Goal: Task Accomplishment & Management: Complete application form

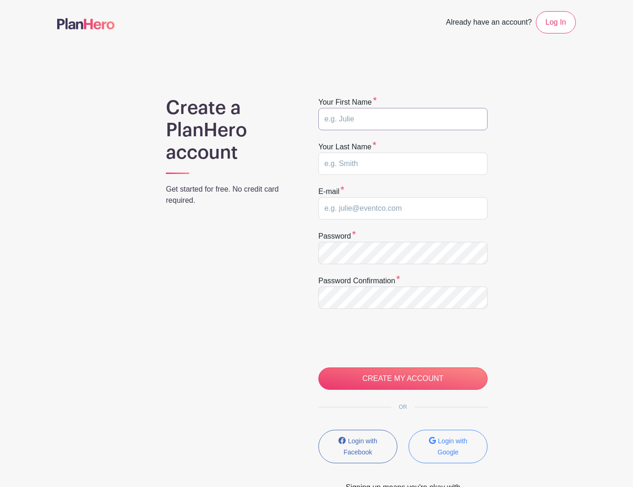
click at [381, 121] on input "text" at bounding box center [402, 119] width 169 height 22
type input "Lauren"
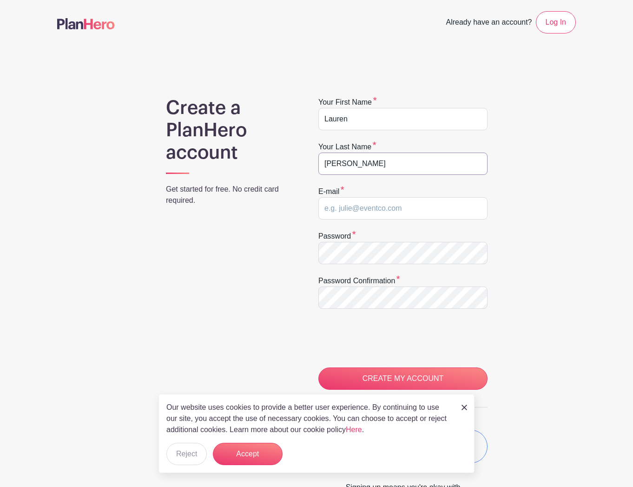
type input "Alexandra"
type input "laurenalexandra52@gmail.com"
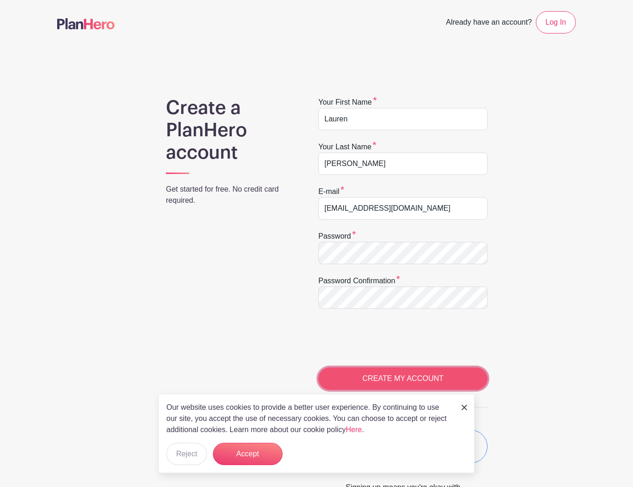
click at [432, 386] on input "CREATE MY ACCOUNT" at bounding box center [402, 378] width 169 height 22
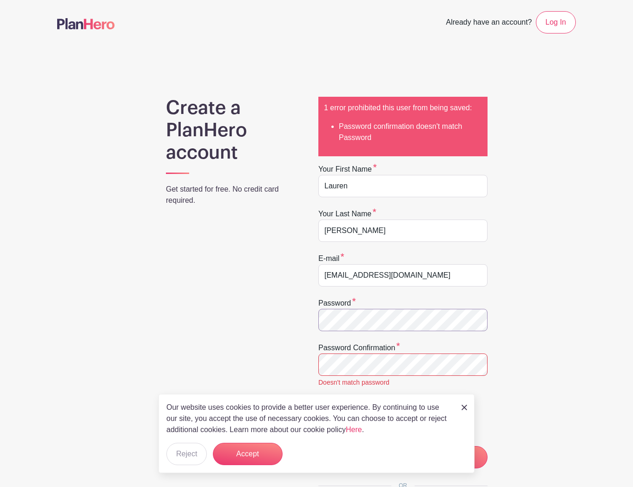
click at [264, 310] on div "Create a PlanHero account Get started for free. No credit card required. 1 erro…" at bounding box center [316, 345] width 519 height 497
click at [318, 446] on input "CREATE MY ACCOUNT" at bounding box center [402, 457] width 169 height 22
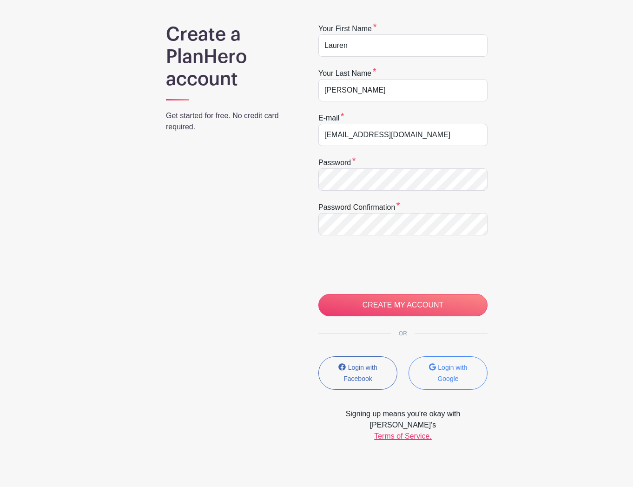
scroll to position [98, 0]
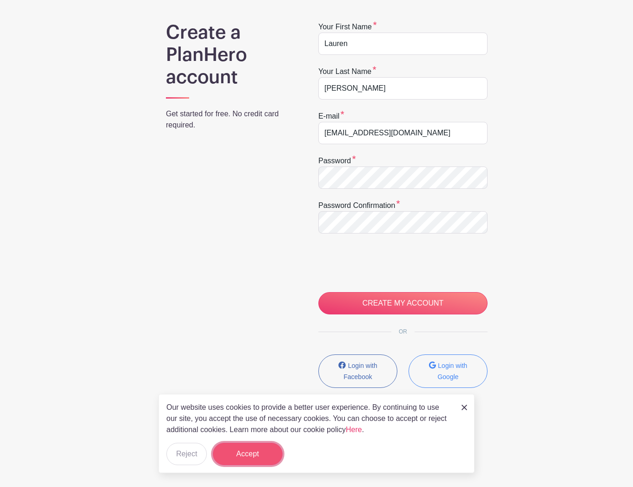
click at [237, 444] on button "Accept" at bounding box center [248, 453] width 70 height 22
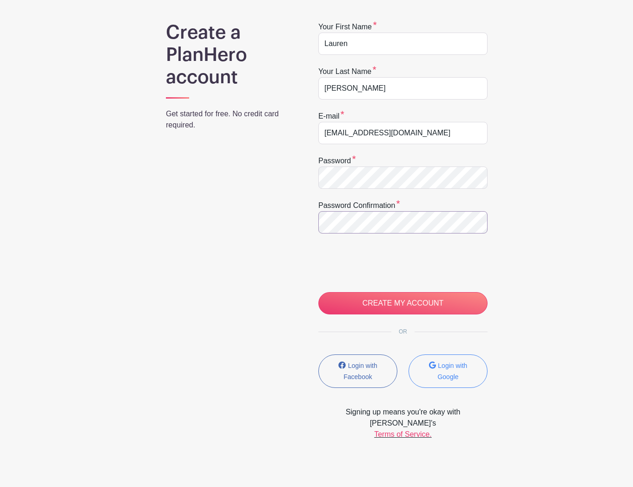
click at [318, 292] on input "CREATE MY ACCOUNT" at bounding box center [402, 303] width 169 height 22
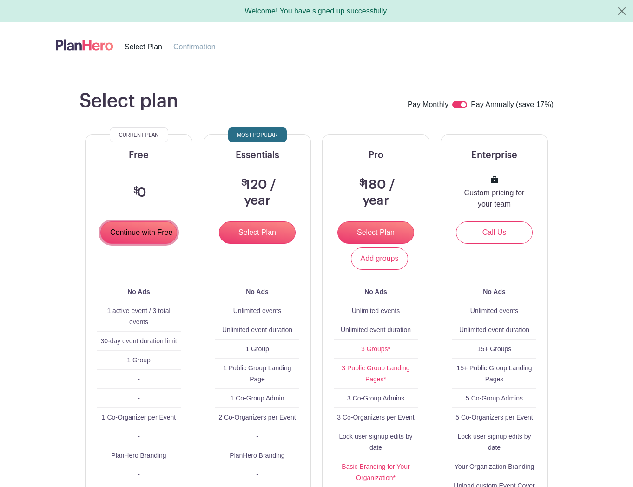
click at [137, 232] on input "Continue with Free" at bounding box center [138, 232] width 77 height 22
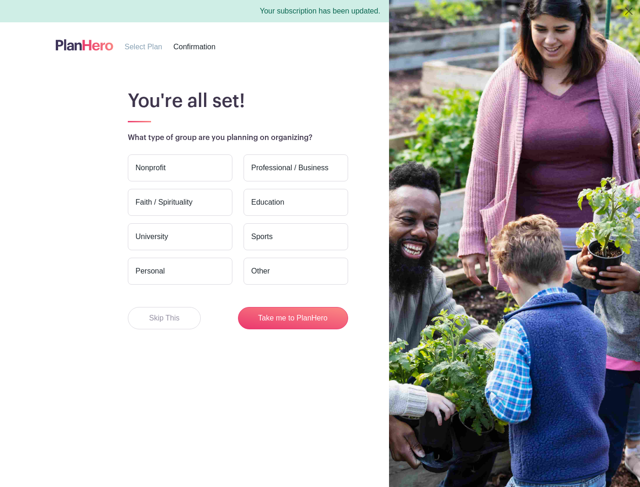
click at [194, 173] on label "Nonprofit" at bounding box center [180, 167] width 105 height 27
click at [0, 0] on input "Nonprofit" at bounding box center [0, 0] width 0 height 0
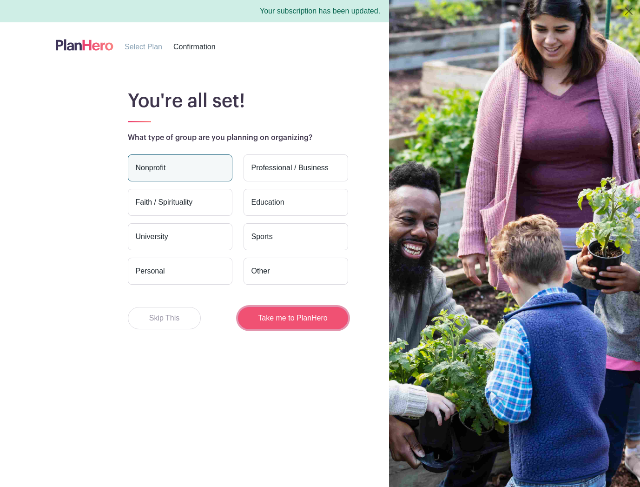
click at [310, 317] on button "Take me to PlanHero" at bounding box center [293, 318] width 110 height 22
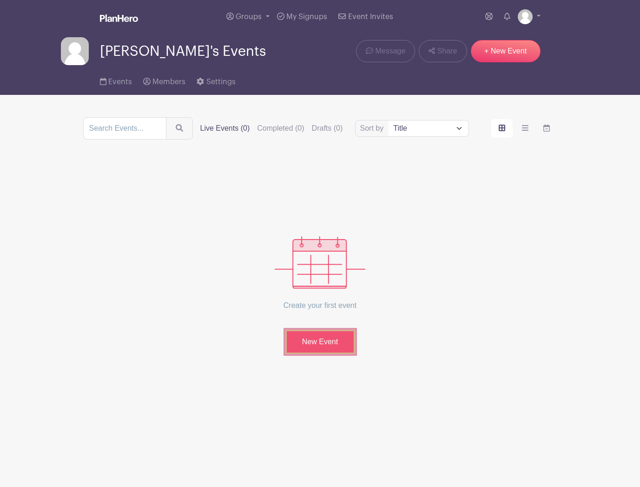
click at [334, 343] on link "New Event" at bounding box center [320, 341] width 70 height 24
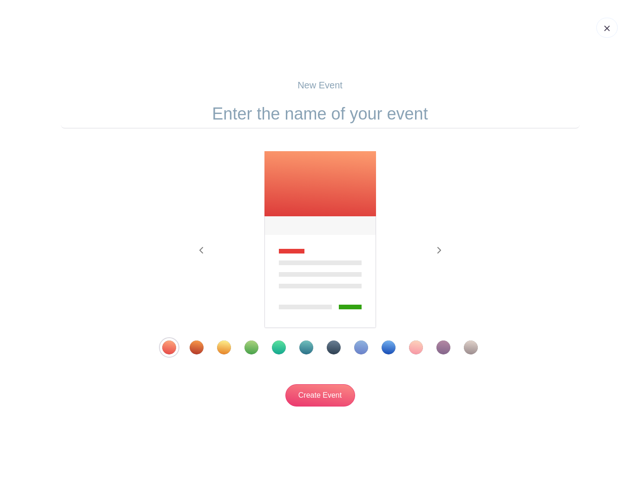
click at [318, 86] on p "New Event" at bounding box center [320, 85] width 519 height 14
click at [306, 113] on input "text" at bounding box center [320, 113] width 519 height 29
type input "Morning Load In"
click at [224, 350] on div "Template 3" at bounding box center [224, 347] width 14 height 14
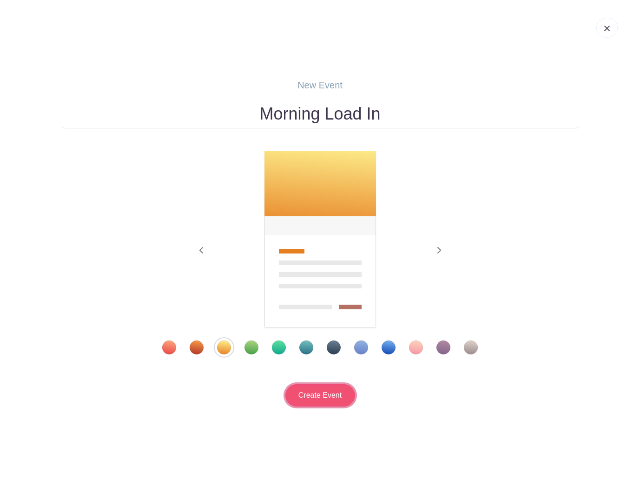
click at [330, 396] on input "Create Event" at bounding box center [320, 395] width 70 height 22
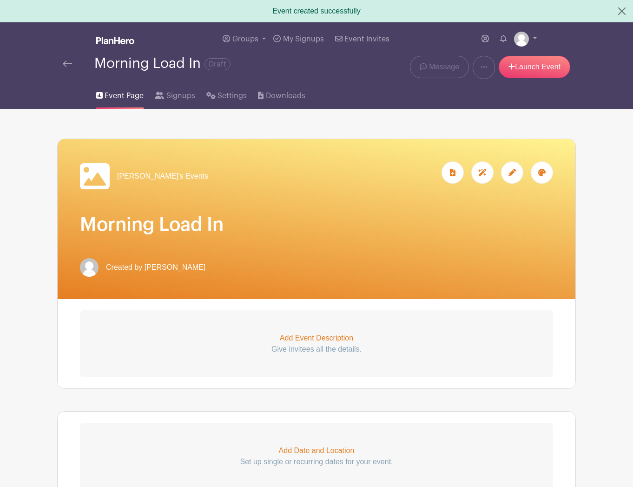
click at [511, 173] on icon at bounding box center [511, 172] width 7 height 7
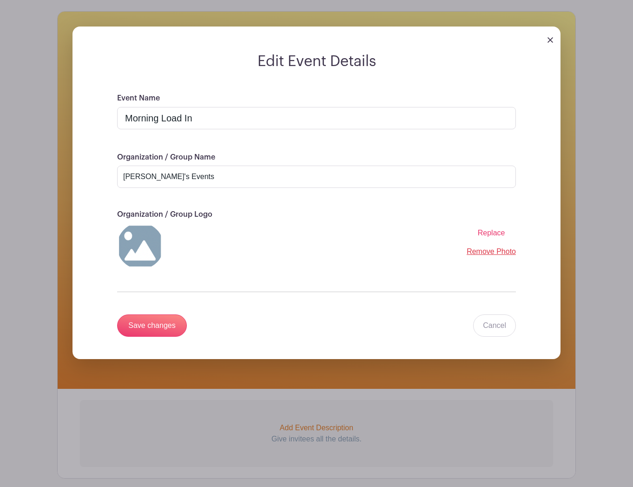
scroll to position [139, 0]
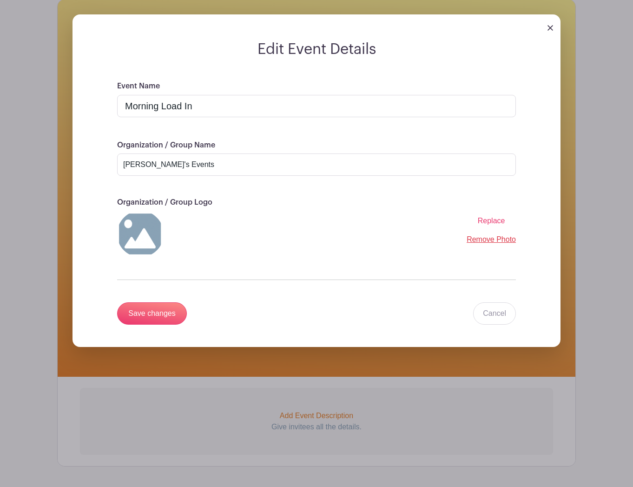
click at [550, 25] on img at bounding box center [550, 28] width 6 height 6
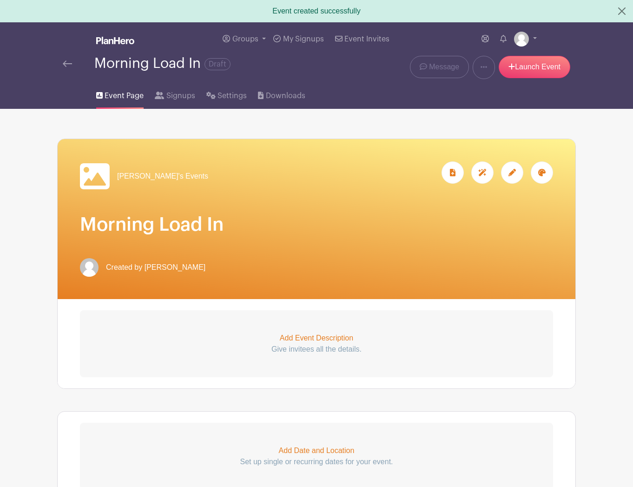
click at [319, 220] on h1 "Morning Load In" at bounding box center [316, 224] width 473 height 22
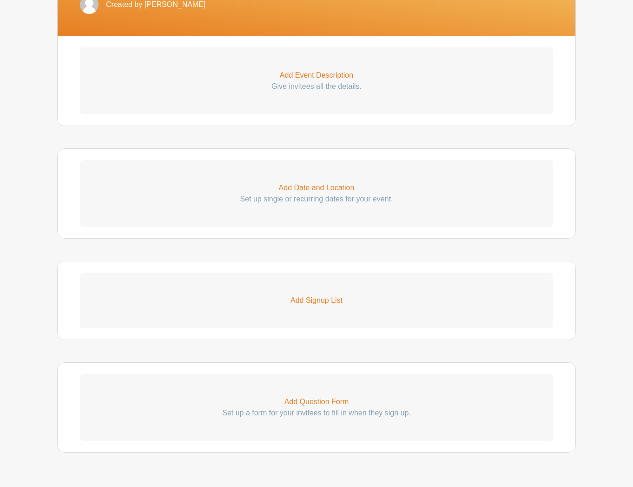
scroll to position [279, 0]
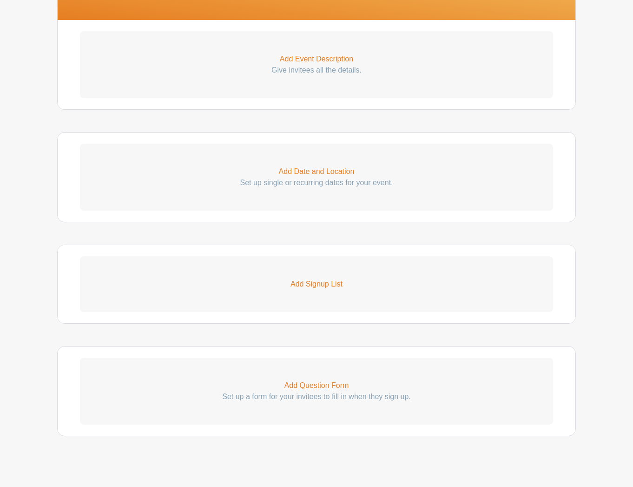
click at [324, 174] on p "Add Date and Location" at bounding box center [316, 171] width 473 height 11
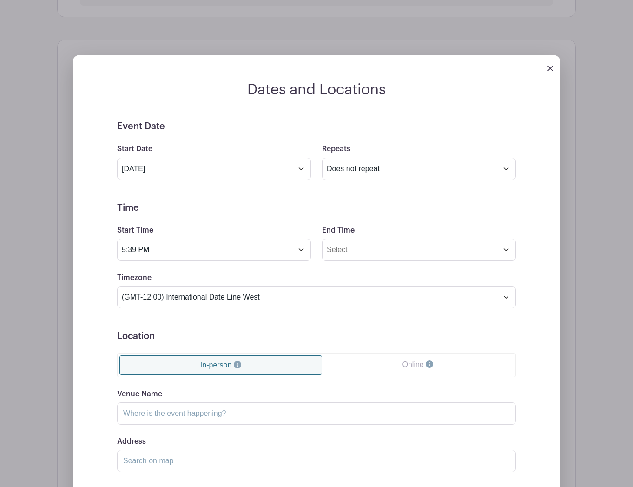
scroll to position [372, 0]
click at [363, 168] on select "Does not repeat Daily Weekly Monthly on day 4 Monthly on the first [DATE] Other…" at bounding box center [419, 168] width 194 height 22
select select "daily"
click at [322, 157] on select "Does not repeat Daily Weekly Monthly on day 4 Monthly on the first [DATE] Other…" at bounding box center [419, 168] width 194 height 22
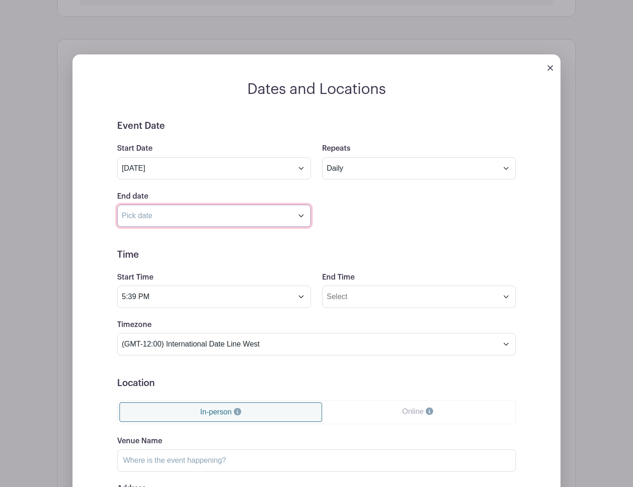
click at [288, 212] on input "text" at bounding box center [214, 215] width 194 height 22
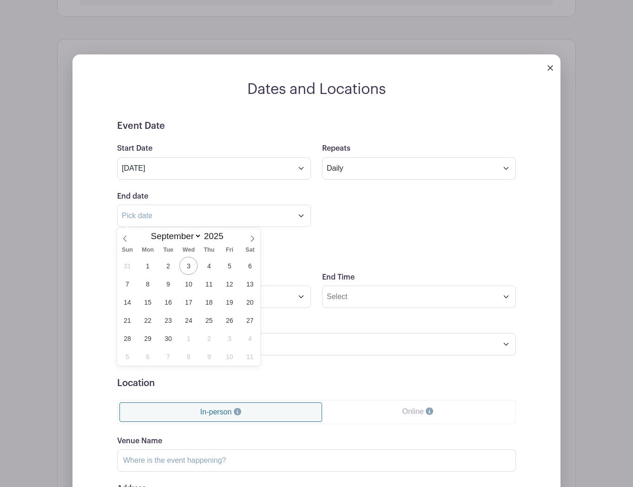
click at [370, 220] on div "End date Repeats every 1 Day Week Monthly on day 4" at bounding box center [317, 209] width 410 height 36
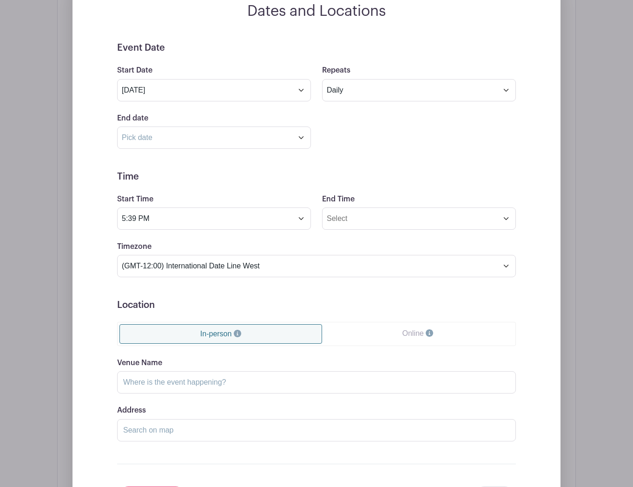
scroll to position [465, 0]
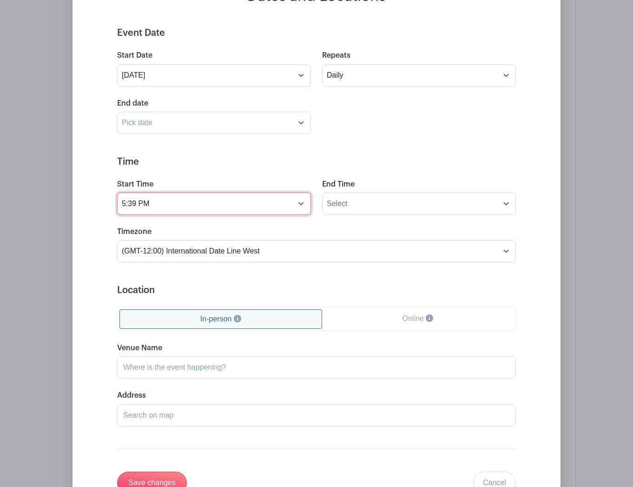
click at [302, 204] on input "5:39 PM" at bounding box center [214, 203] width 194 height 22
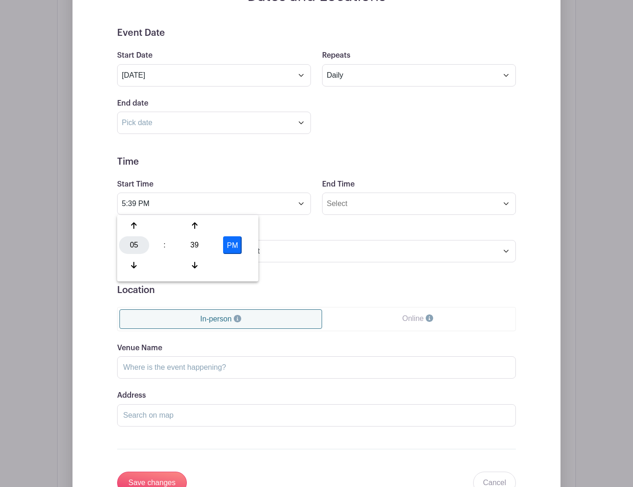
click at [131, 243] on div "05" at bounding box center [134, 245] width 30 height 18
click at [169, 264] on div "09" at bounding box center [168, 265] width 31 height 18
click at [193, 244] on div "39" at bounding box center [194, 245] width 30 height 18
click at [137, 222] on div "00" at bounding box center [134, 226] width 31 height 18
click at [234, 247] on button "PM" at bounding box center [232, 245] width 19 height 18
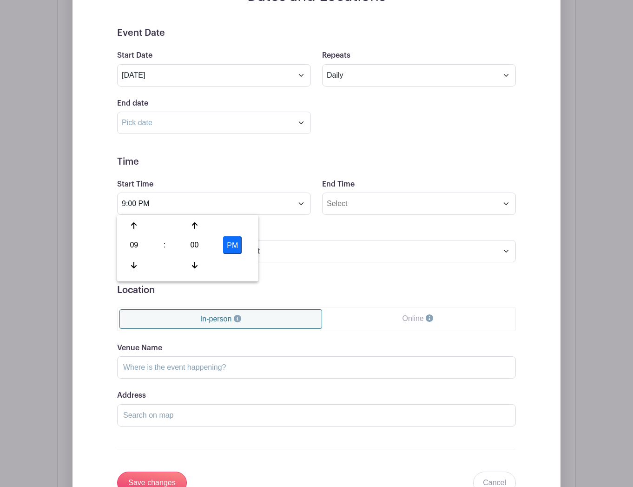
type input "9:00 AM"
click at [327, 230] on div "Timezone (GMT-12:00) International Date Line West (GMT-11:00) [US_STATE] (GMT-1…" at bounding box center [317, 244] width 410 height 36
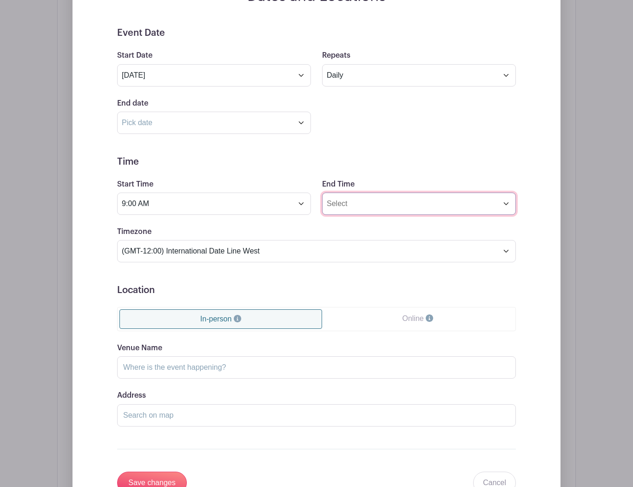
click at [380, 201] on input "End Time" at bounding box center [419, 203] width 194 height 22
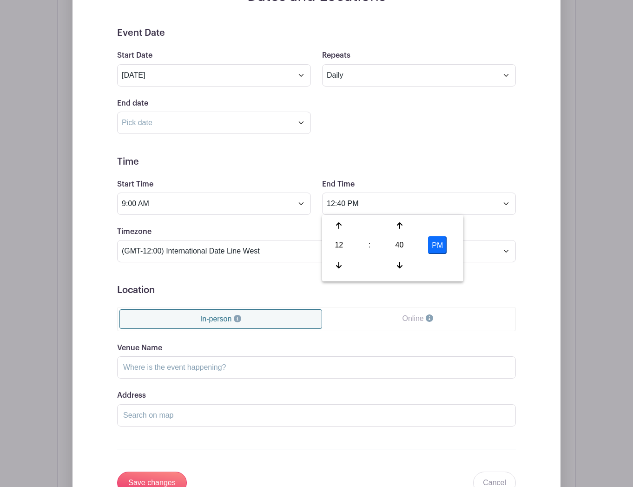
click at [400, 240] on div "40" at bounding box center [399, 245] width 30 height 18
click at [339, 226] on div "00" at bounding box center [339, 226] width 31 height 18
type input "12:00 PM"
click at [494, 231] on div "Timezone (GMT-12:00) International Date Line West (GMT-11:00) [US_STATE] (GMT-1…" at bounding box center [317, 244] width 410 height 36
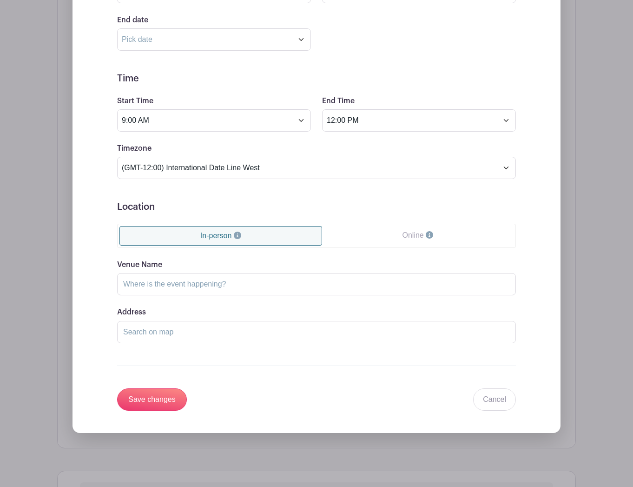
scroll to position [558, 0]
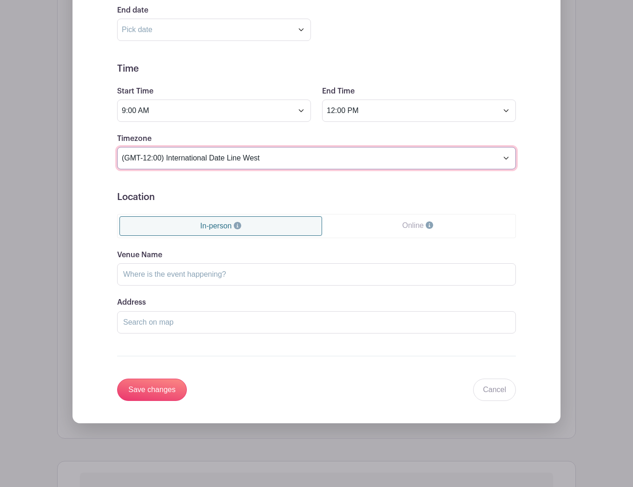
click at [317, 162] on select "(GMT-12:00) International Date Line West (GMT-11:00) [US_STATE] (GMT-11:00) [GE…" at bounding box center [316, 158] width 399 height 22
select select "Central Time ([GEOGRAPHIC_DATA] & [GEOGRAPHIC_DATA])"
click at [117, 147] on select "(GMT-12:00) International Date Line West (GMT-11:00) [US_STATE] (GMT-11:00) [GE…" at bounding box center [316, 158] width 399 height 22
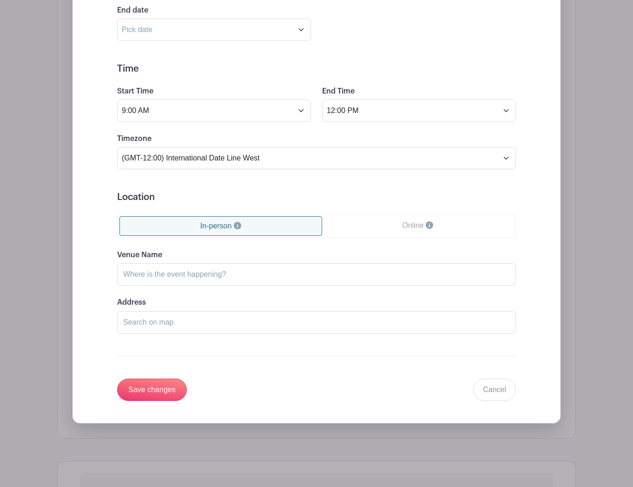
click at [346, 249] on turbo-frame "In-person Online Venue Name Address Drag & Drop the marker above to fine tune t…" at bounding box center [316, 273] width 399 height 119
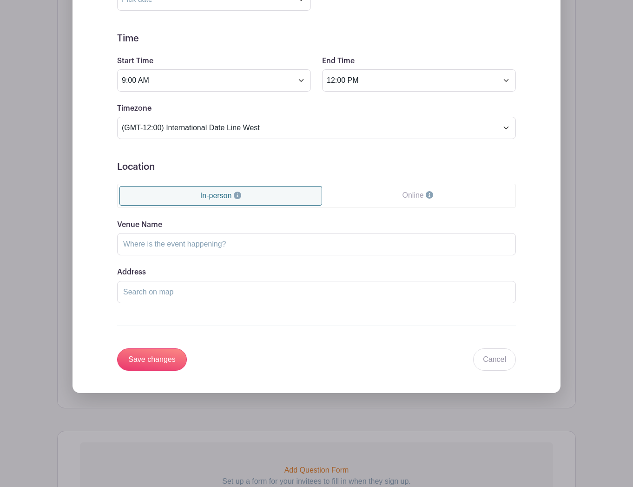
scroll to position [651, 0]
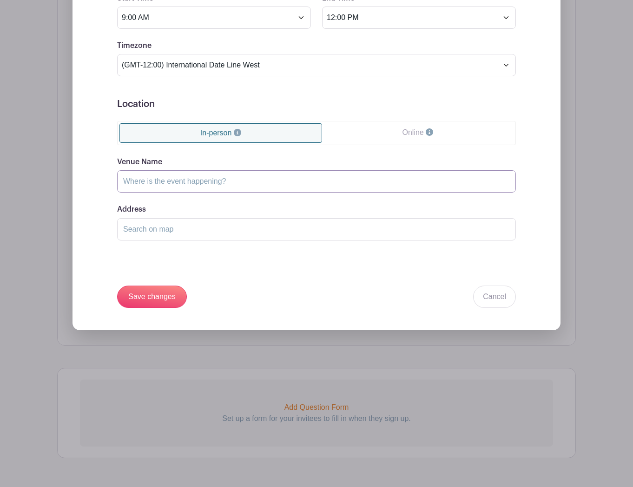
click at [255, 178] on input "Venue Name" at bounding box center [316, 181] width 399 height 22
click at [245, 231] on input "Address" at bounding box center [316, 229] width 399 height 22
click at [155, 296] on input "Save changes" at bounding box center [152, 296] width 70 height 22
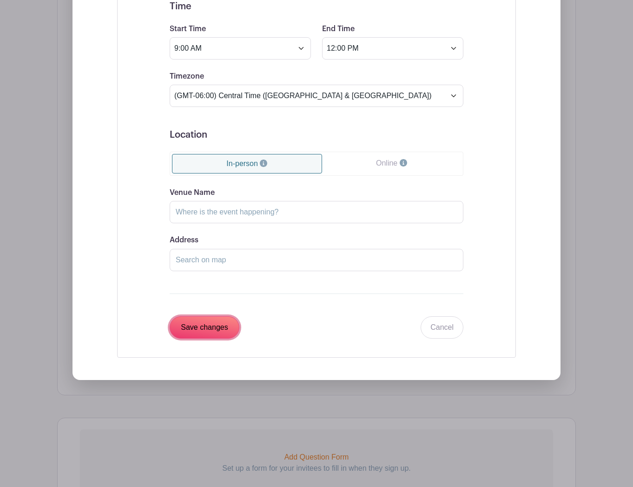
click at [203, 327] on input "Save changes" at bounding box center [205, 327] width 70 height 22
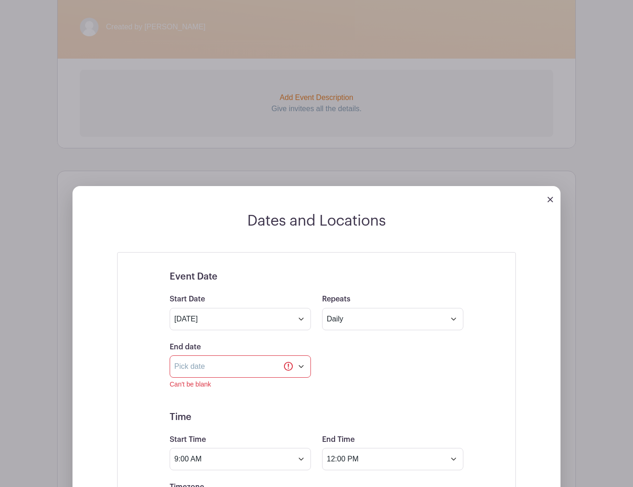
scroll to position [400, 0]
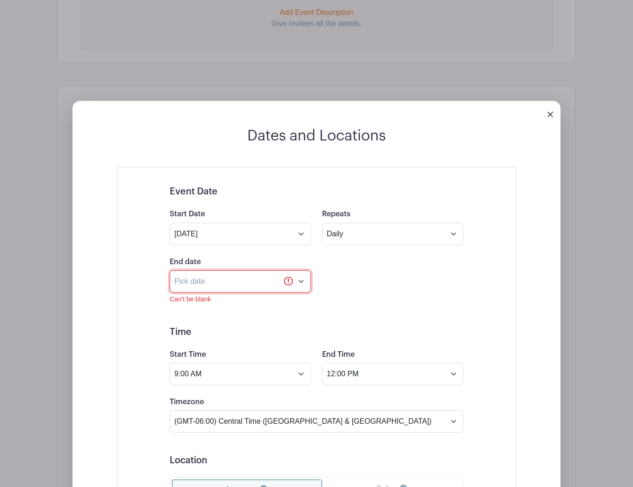
click at [304, 283] on input "text" at bounding box center [240, 281] width 141 height 22
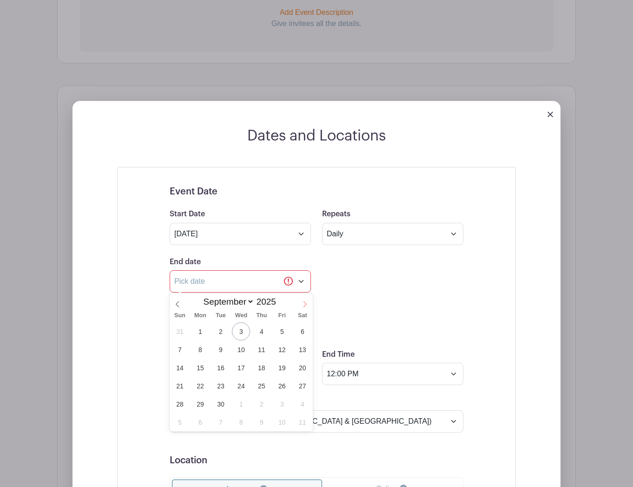
click at [305, 302] on icon at bounding box center [305, 304] width 7 height 7
select select "11"
click at [305, 302] on icon at bounding box center [305, 304] width 7 height 7
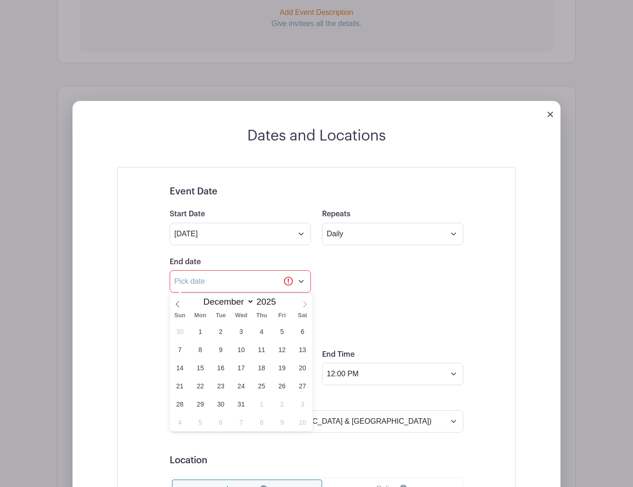
type input "2026"
click at [305, 302] on icon at bounding box center [305, 304] width 7 height 7
click at [306, 302] on icon at bounding box center [305, 304] width 7 height 7
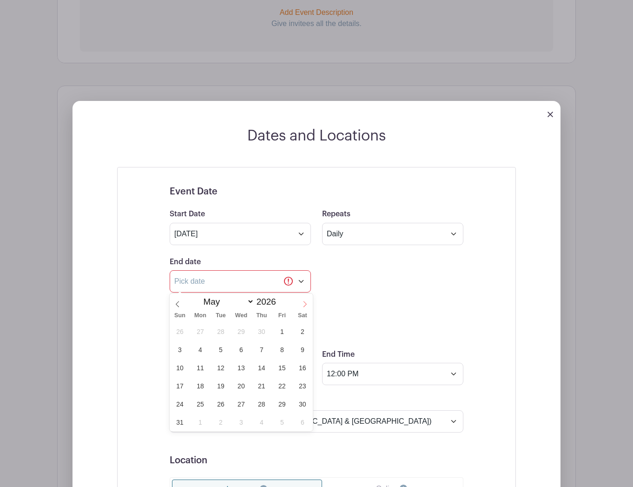
click at [306, 302] on icon at bounding box center [305, 304] width 7 height 7
drag, startPoint x: 179, startPoint y: 298, endPoint x: 179, endPoint y: 308, distance: 9.3
click at [179, 299] on span at bounding box center [178, 301] width 16 height 16
select select "4"
click at [282, 405] on span "29" at bounding box center [282, 404] width 18 height 18
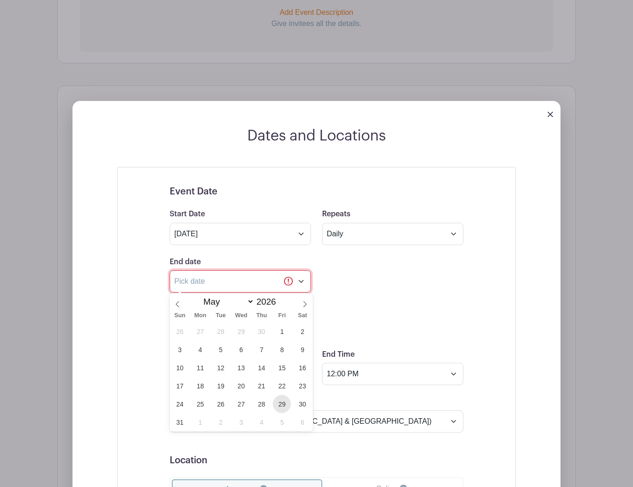
type input "[DATE]"
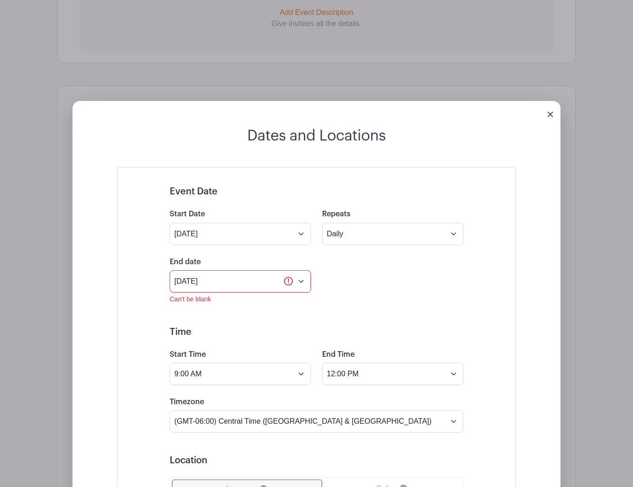
click at [519, 310] on div "Event Date Start Date [DATE] Repeats Does not repeat Daily Weekly Monthly on da…" at bounding box center [316, 424] width 443 height 515
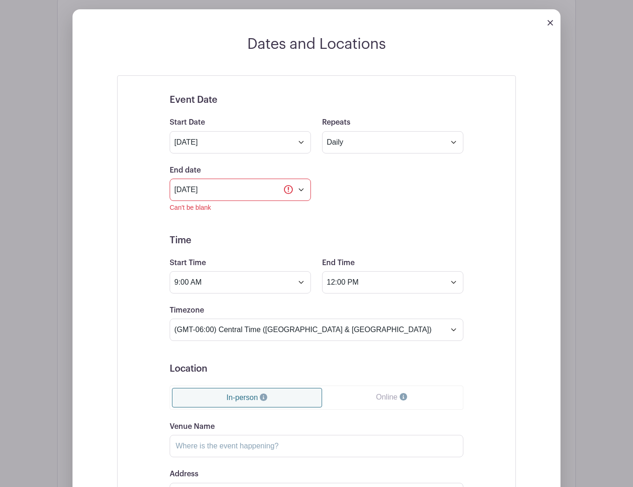
scroll to position [679, 0]
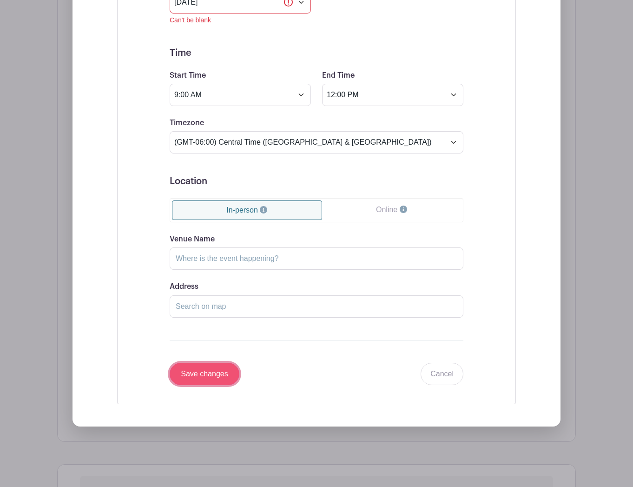
click at [186, 369] on input "Save changes" at bounding box center [205, 373] width 70 height 22
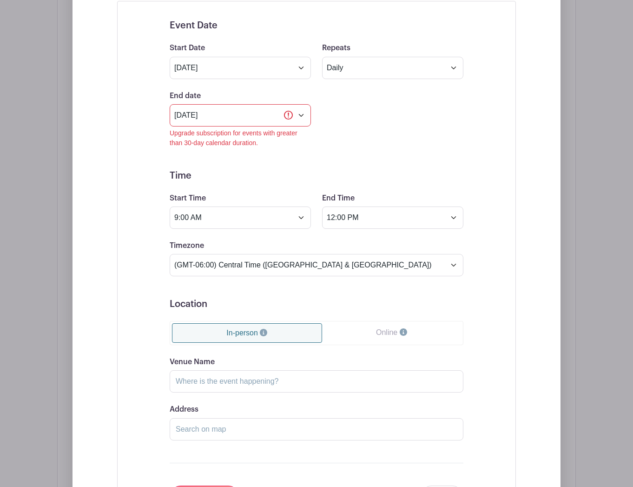
scroll to position [539, 0]
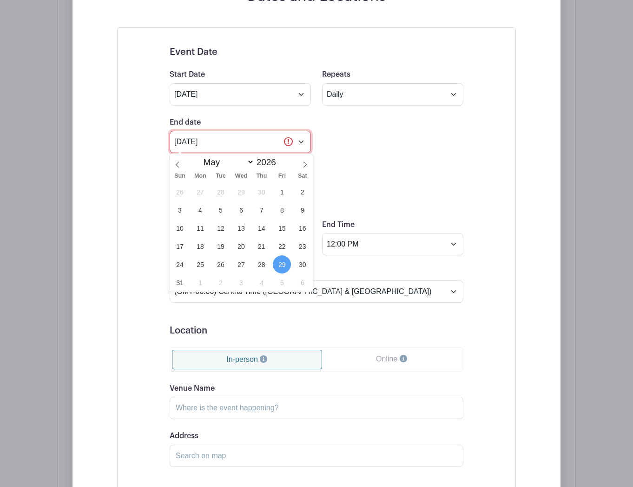
click at [303, 145] on input "[DATE]" at bounding box center [240, 142] width 141 height 22
click at [180, 163] on icon at bounding box center [177, 164] width 7 height 7
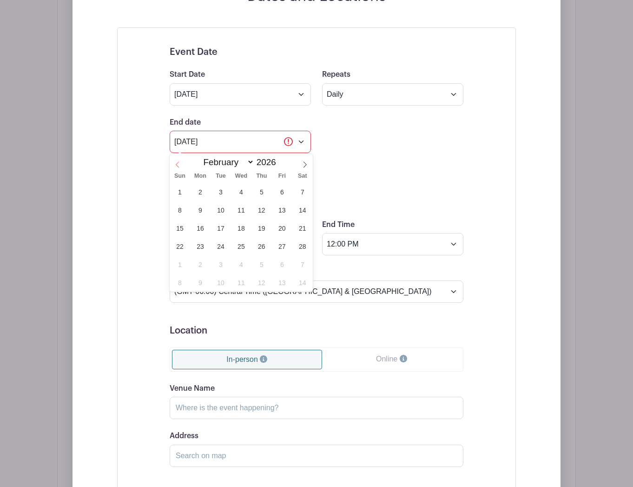
select select "0"
click at [180, 163] on icon at bounding box center [177, 164] width 7 height 7
type input "2025"
click at [180, 163] on icon at bounding box center [177, 164] width 7 height 7
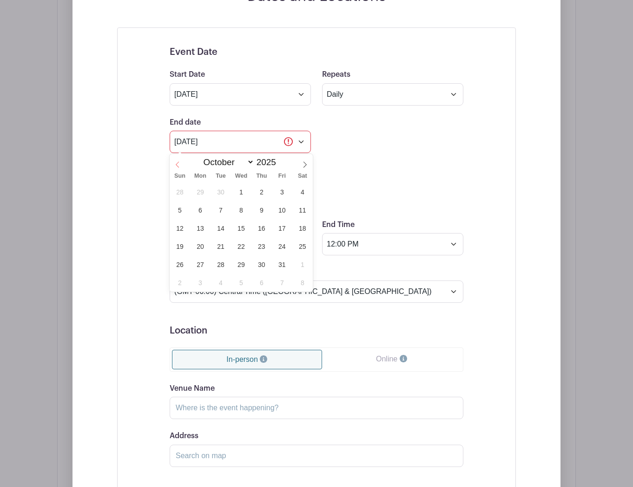
click at [180, 163] on icon at bounding box center [177, 164] width 7 height 7
select select "8"
click at [282, 246] on span "26" at bounding box center [282, 246] width 18 height 18
type input "[DATE]"
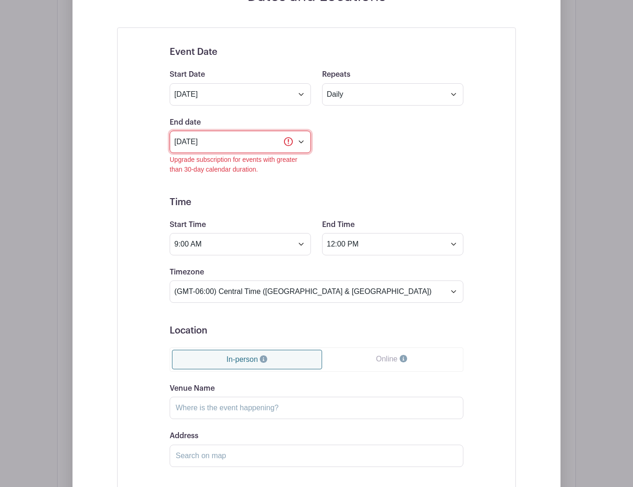
scroll to position [814, 0]
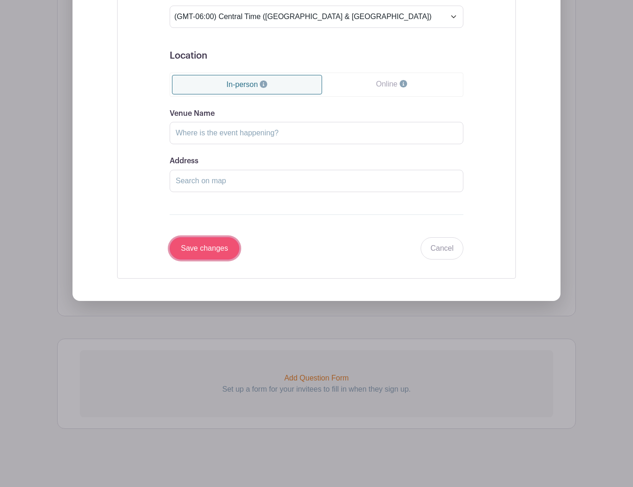
click at [226, 251] on input "Save changes" at bounding box center [205, 248] width 70 height 22
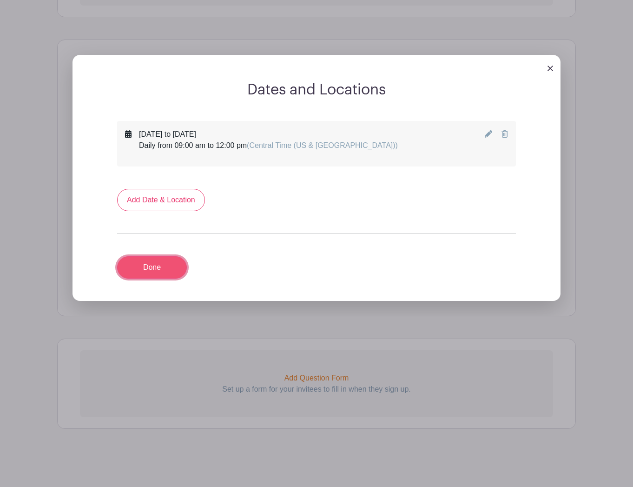
click at [163, 266] on link "Done" at bounding box center [152, 267] width 70 height 22
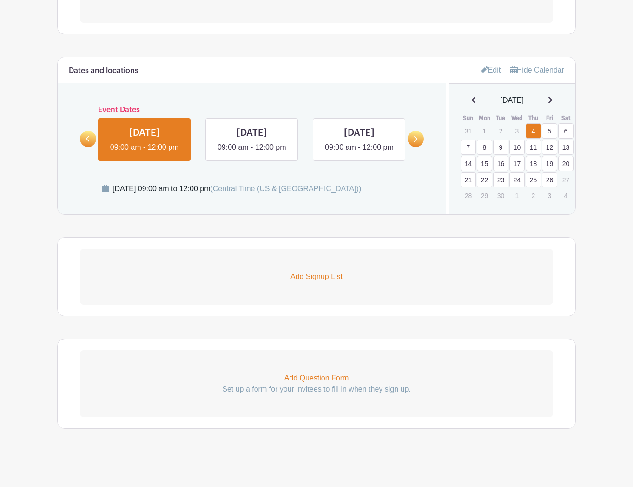
scroll to position [356, 0]
